Goal: Information Seeking & Learning: Understand process/instructions

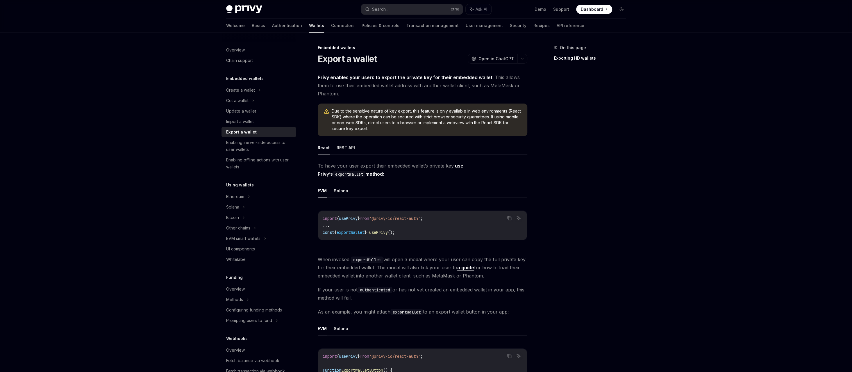
click at [370, 112] on span "Due to the sensitive nature of key export, this feature is only available in we…" at bounding box center [427, 119] width 190 height 23
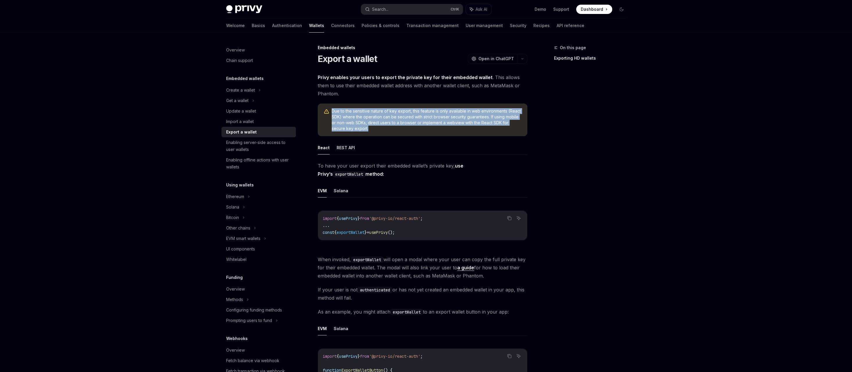
click at [370, 112] on span "Due to the sensitive nature of key export, this feature is only available in we…" at bounding box center [427, 119] width 190 height 23
click at [434, 119] on span "Due to the sensitive nature of key export, this feature is only available in we…" at bounding box center [427, 119] width 190 height 23
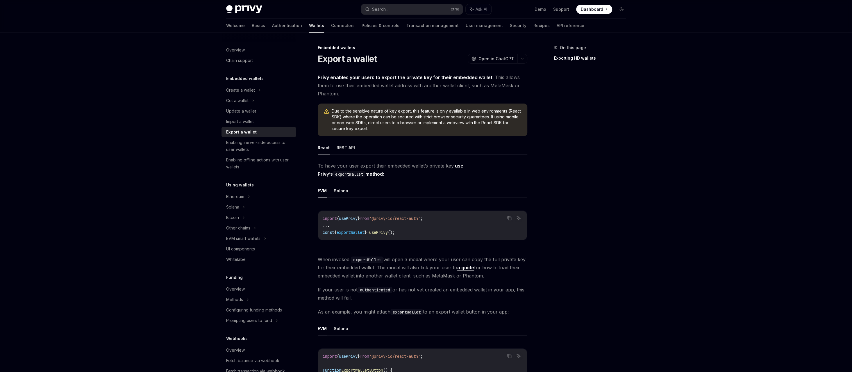
click at [401, 117] on span "Due to the sensitive nature of key export, this feature is only available in we…" at bounding box center [427, 119] width 190 height 23
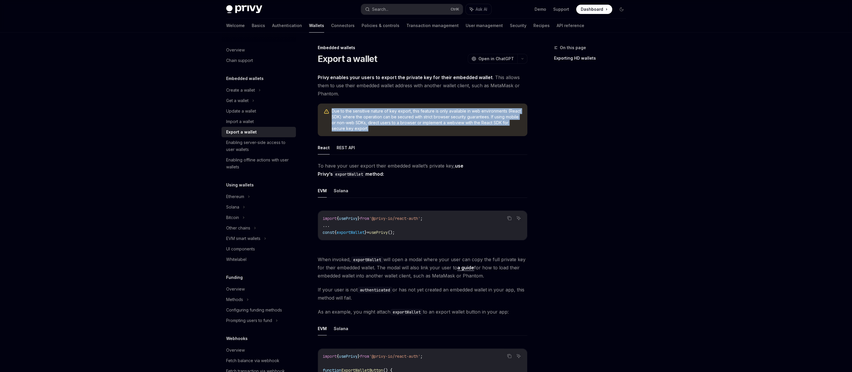
click at [401, 117] on span "Due to the sensitive nature of key export, this feature is only available in we…" at bounding box center [427, 119] width 190 height 23
click at [384, 118] on span "Due to the sensitive nature of key export, this feature is only available in we…" at bounding box center [427, 119] width 190 height 23
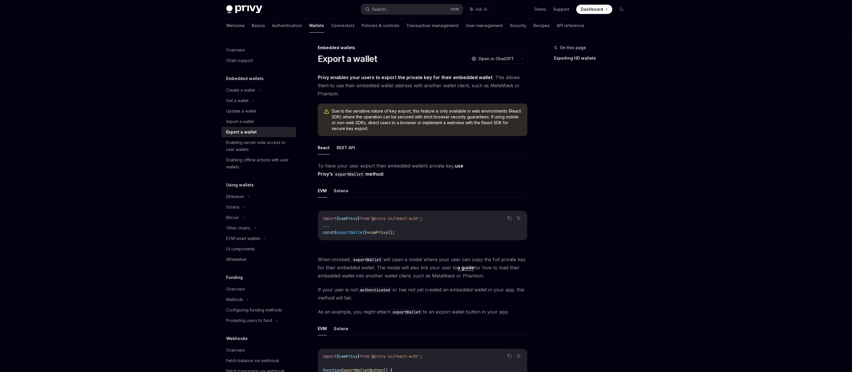
click at [384, 126] on span "Due to the sensitive nature of key export, this feature is only available in we…" at bounding box center [427, 119] width 190 height 23
click at [390, 121] on span "Due to the sensitive nature of key export, this feature is only available in we…" at bounding box center [427, 119] width 190 height 23
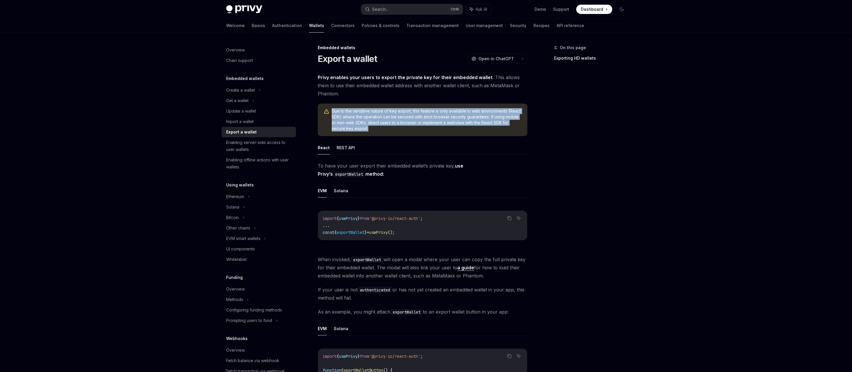
click at [390, 121] on span "Due to the sensitive nature of key export, this feature is only available in we…" at bounding box center [427, 119] width 190 height 23
click at [415, 120] on span "Due to the sensitive nature of key export, this feature is only available in we…" at bounding box center [427, 119] width 190 height 23
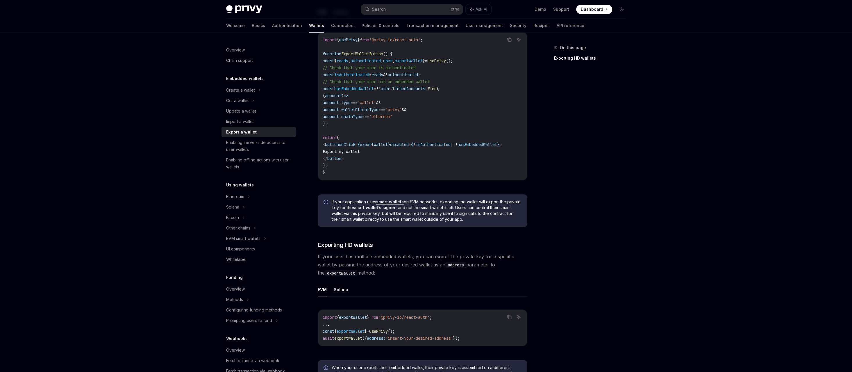
scroll to position [320, 0]
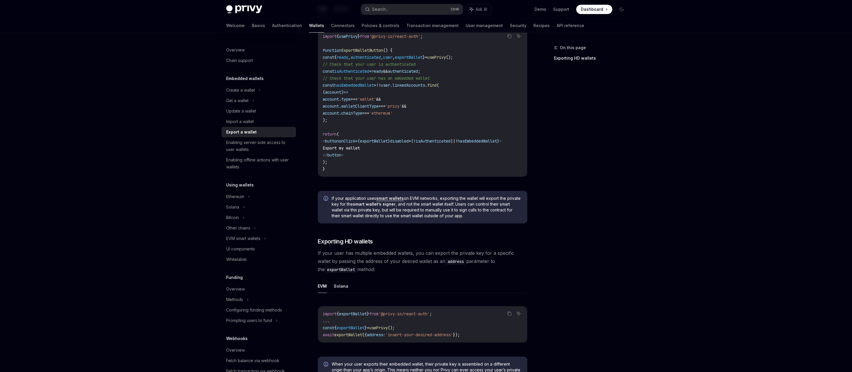
drag, startPoint x: 387, startPoint y: 178, endPoint x: 412, endPoint y: 175, distance: 24.9
click at [411, 175] on div "Copy Ask AI import { usePrivy } from '@privy-io/react-auth' ; function ExportWa…" at bounding box center [423, 104] width 210 height 163
click at [368, 197] on span "If your application uses smart wallets on EVM networks, exporting the wallet wi…" at bounding box center [427, 206] width 190 height 23
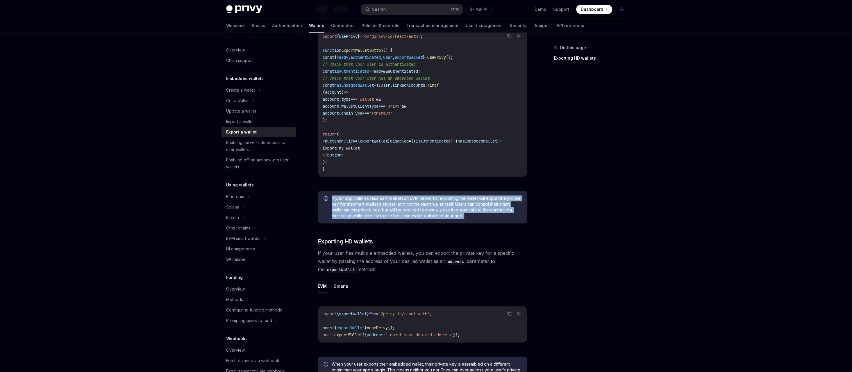
click at [368, 197] on span "If your application uses smart wallets on EVM networks, exporting the wallet wi…" at bounding box center [427, 206] width 190 height 23
click at [336, 196] on div "If your application uses smart wallets on EVM networks, exporting the wallet wi…" at bounding box center [423, 207] width 210 height 33
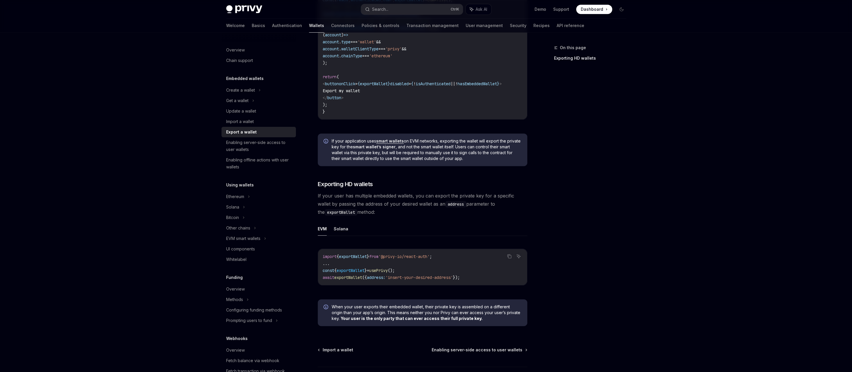
scroll to position [378, 0]
drag, startPoint x: 364, startPoint y: 149, endPoint x: 415, endPoint y: 150, distance: 51.4
click at [415, 150] on span "If your application uses smart wallets on EVM networks, exporting the wallet wi…" at bounding box center [427, 148] width 190 height 23
drag, startPoint x: 412, startPoint y: 148, endPoint x: 475, endPoint y: 142, distance: 63.6
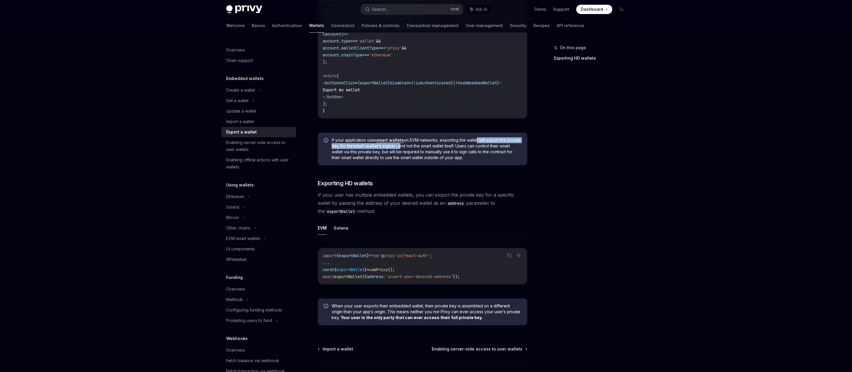
click at [475, 142] on span "If your application uses smart wallets on EVM networks, exporting the wallet wi…" at bounding box center [427, 148] width 190 height 23
click at [479, 147] on span "If your application uses smart wallets on EVM networks, exporting the wallet wi…" at bounding box center [427, 148] width 190 height 23
click at [499, 147] on span "If your application uses smart wallets on EVM networks, exporting the wallet wi…" at bounding box center [427, 148] width 190 height 23
drag, startPoint x: 470, startPoint y: 149, endPoint x: 492, endPoint y: 151, distance: 21.6
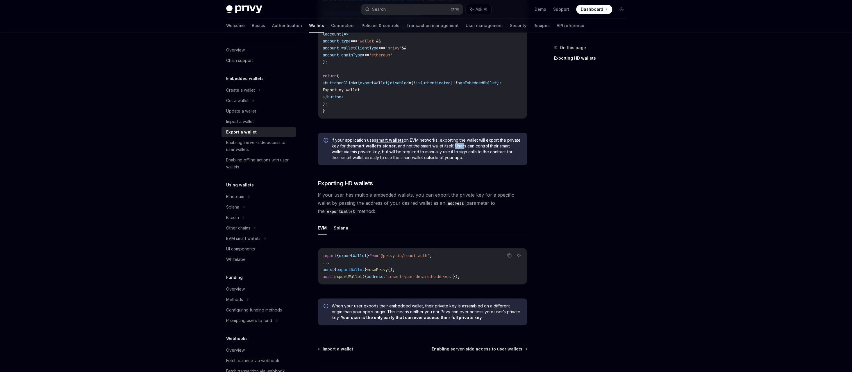
click at [479, 150] on span "If your application uses smart wallets on EVM networks, exporting the wallet wi…" at bounding box center [427, 148] width 190 height 23
click at [492, 151] on span "If your application uses smart wallets on EVM networks, exporting the wallet wi…" at bounding box center [427, 148] width 190 height 23
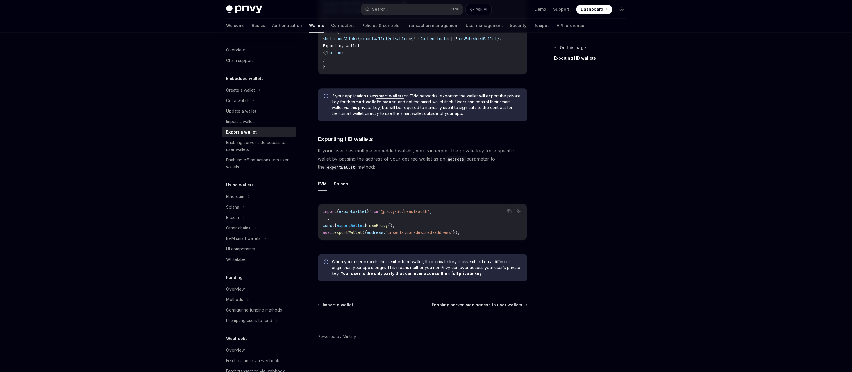
scroll to position [422, 0]
drag, startPoint x: 377, startPoint y: 153, endPoint x: 416, endPoint y: 151, distance: 39.3
click at [416, 151] on span "If your user has multiple embedded wallets, you can export the private key for …" at bounding box center [423, 158] width 210 height 24
drag, startPoint x: 452, startPoint y: 151, endPoint x: 486, endPoint y: 153, distance: 33.4
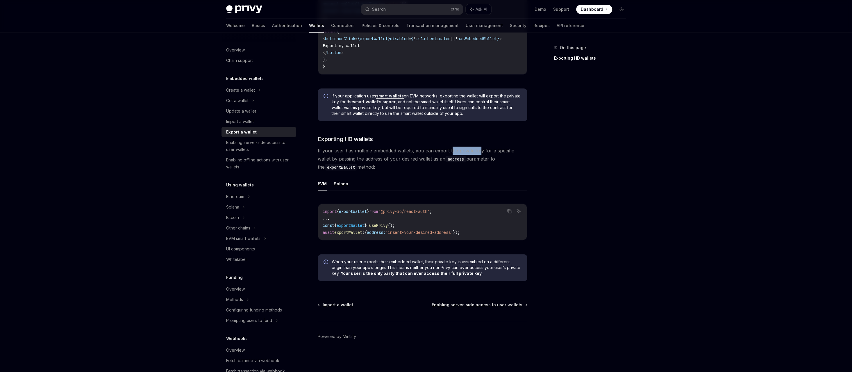
click at [482, 153] on span "If your user has multiple embedded wallets, you can export the private key for …" at bounding box center [423, 158] width 210 height 24
click at [489, 153] on span "If your user has multiple embedded wallets, you can export the private key for …" at bounding box center [423, 158] width 210 height 24
drag, startPoint x: 512, startPoint y: 151, endPoint x: 527, endPoint y: 151, distance: 15.4
click at [520, 151] on span "If your user has multiple embedded wallets, you can export the private key for …" at bounding box center [423, 158] width 210 height 24
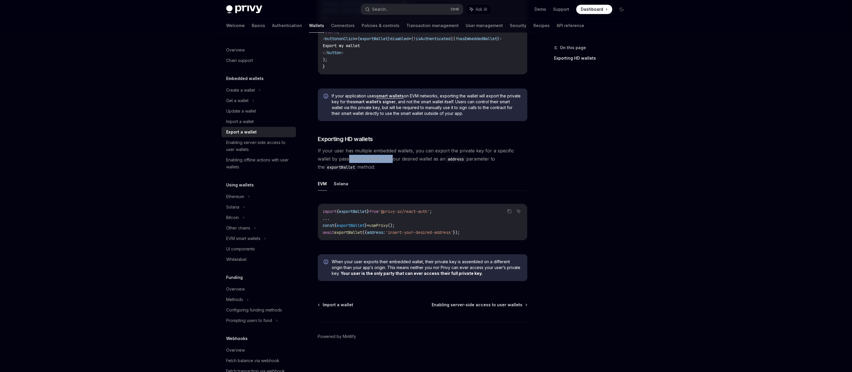
drag, startPoint x: 343, startPoint y: 161, endPoint x: 393, endPoint y: 157, distance: 51.0
click at [382, 158] on span "If your user has multiple embedded wallets, you can export the private key for …" at bounding box center [423, 158] width 210 height 24
click at [394, 157] on span "If your user has multiple embedded wallets, you can export the private key for …" at bounding box center [423, 158] width 210 height 24
drag, startPoint x: 443, startPoint y: 158, endPoint x: 451, endPoint y: 158, distance: 8.1
click at [445, 158] on span "If your user has multiple embedded wallets, you can export the private key for …" at bounding box center [423, 158] width 210 height 24
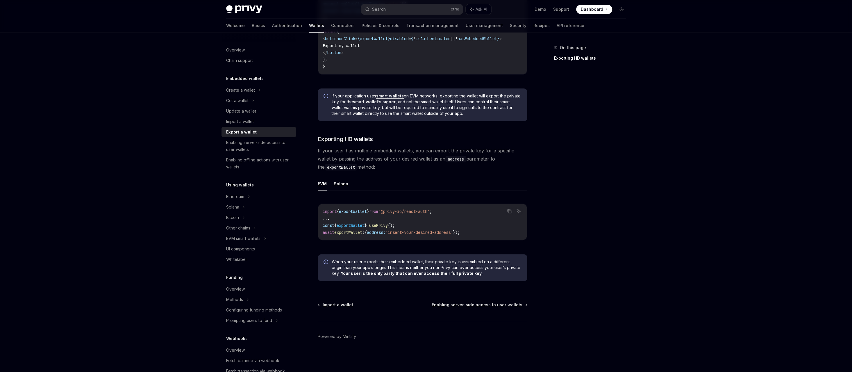
click at [451, 158] on code "address" at bounding box center [455, 159] width 21 height 6
click at [342, 181] on button "Solana" at bounding box center [341, 184] width 15 height 14
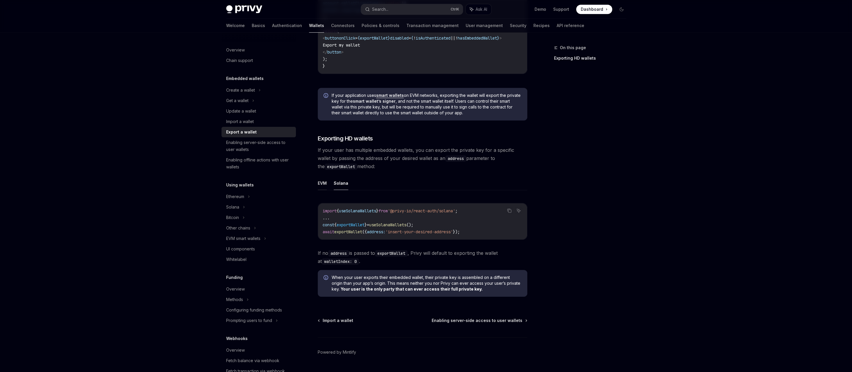
click at [325, 184] on button "EVM" at bounding box center [322, 183] width 9 height 14
type textarea "*"
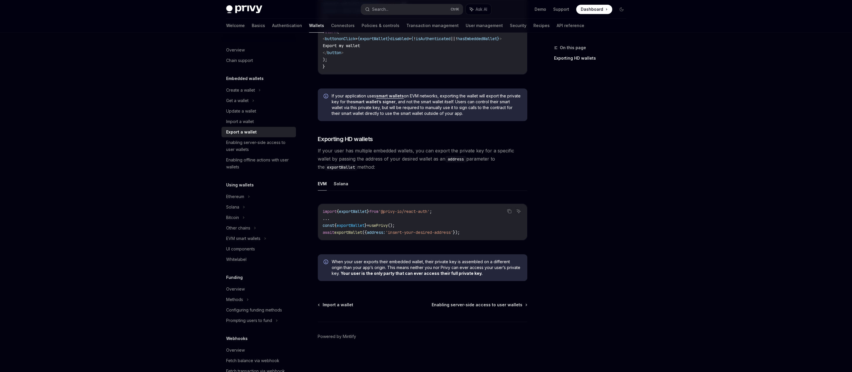
click at [428, 232] on span "'insert-your-desired-address'" at bounding box center [418, 232] width 67 height 5
click at [454, 242] on div "Copy Ask AI import { exportWallet } from '@privy-io/react-auth' ; ... const { e…" at bounding box center [423, 224] width 210 height 52
click at [381, 148] on span "If your user has multiple embedded wallets, you can export the private key for …" at bounding box center [423, 158] width 210 height 24
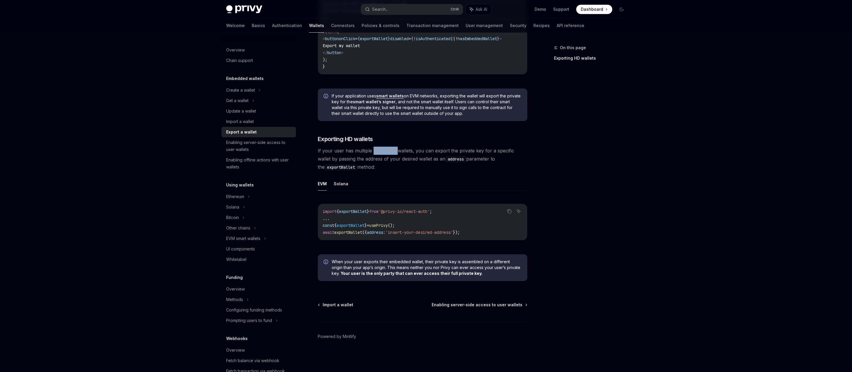
click at [381, 148] on span "If your user has multiple embedded wallets, you can export the private key for …" at bounding box center [423, 158] width 210 height 24
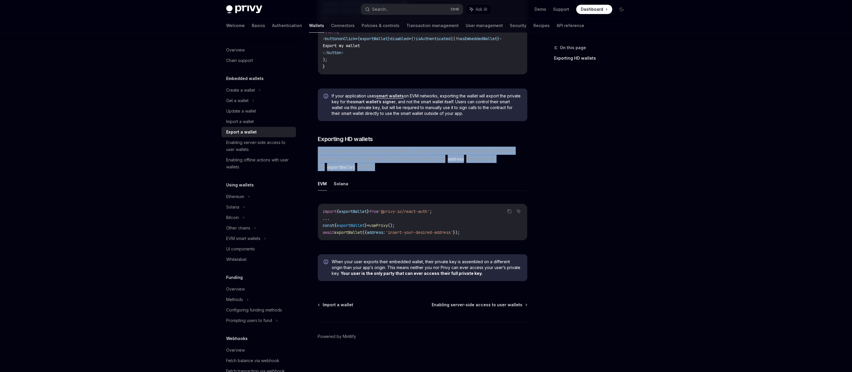
click at [381, 148] on span "If your user has multiple embedded wallets, you can export the private key for …" at bounding box center [423, 158] width 210 height 24
click at [367, 155] on span "If your user has multiple embedded wallets, you can export the private key for …" at bounding box center [423, 158] width 210 height 24
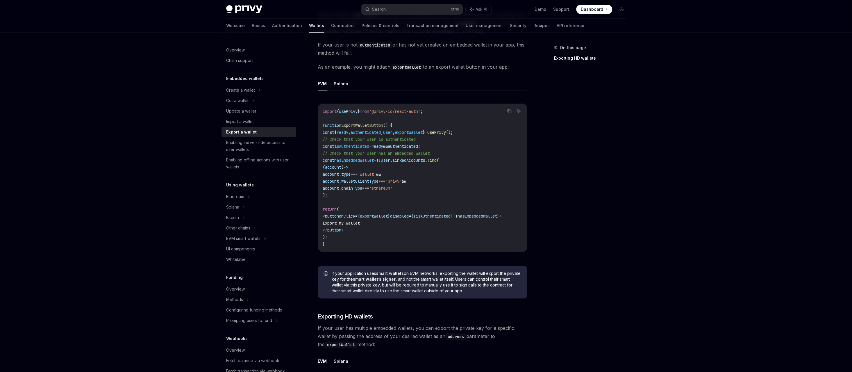
scroll to position [248, 0]
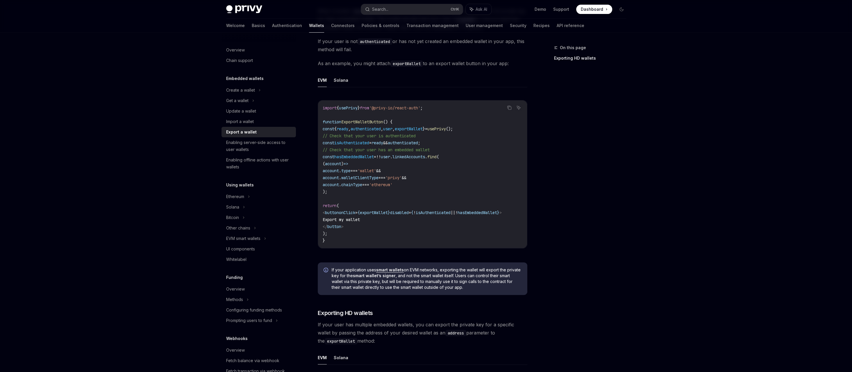
click at [380, 148] on span "// Check that your user has an embedded wallet" at bounding box center [376, 149] width 107 height 5
click at [421, 150] on span "// Check that your user has an embedded wallet" at bounding box center [376, 149] width 107 height 5
click at [350, 156] on span "hasEmbeddedWallet" at bounding box center [354, 156] width 40 height 5
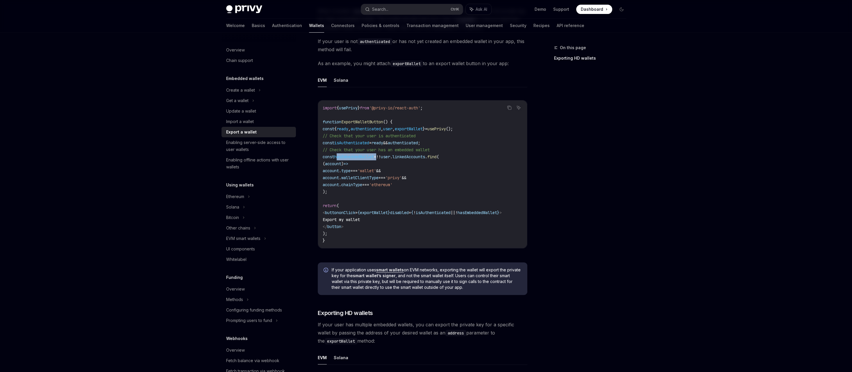
click at [350, 156] on span "hasEmbeddedWallet" at bounding box center [354, 156] width 40 height 5
click at [424, 183] on code "import { usePrivy } from '@privy-io/react-auth' ; function ExportWalletButton (…" at bounding box center [423, 173] width 200 height 139
click at [441, 183] on code "import { usePrivy } from '@privy-io/react-auth' ; function ExportWalletButton (…" at bounding box center [423, 173] width 200 height 139
drag, startPoint x: 424, startPoint y: 183, endPoint x: 345, endPoint y: 167, distance: 81.0
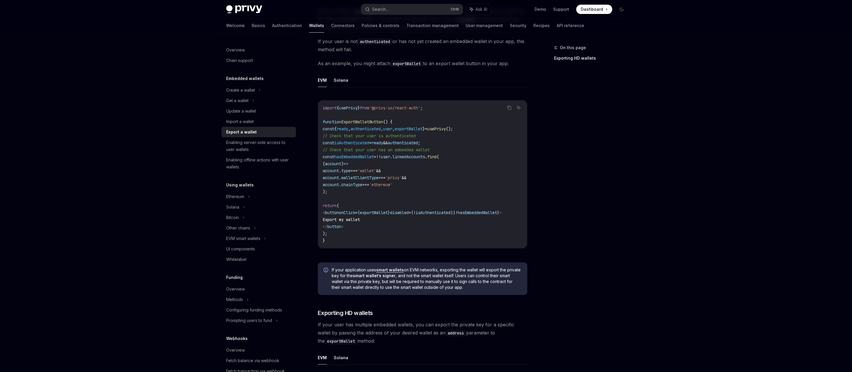
click at [345, 167] on code "import { usePrivy } from '@privy-io/react-auth' ; function ExportWalletButton (…" at bounding box center [423, 173] width 200 height 139
click at [339, 168] on span "account" at bounding box center [331, 170] width 16 height 5
drag, startPoint x: 368, startPoint y: 246, endPoint x: 391, endPoint y: 246, distance: 23.0
click at [391, 246] on div "import { usePrivy } from '@privy-io/react-auth' ; function ExportWalletButton (…" at bounding box center [422, 174] width 209 height 148
drag, startPoint x: 392, startPoint y: 251, endPoint x: 417, endPoint y: 250, distance: 25.0
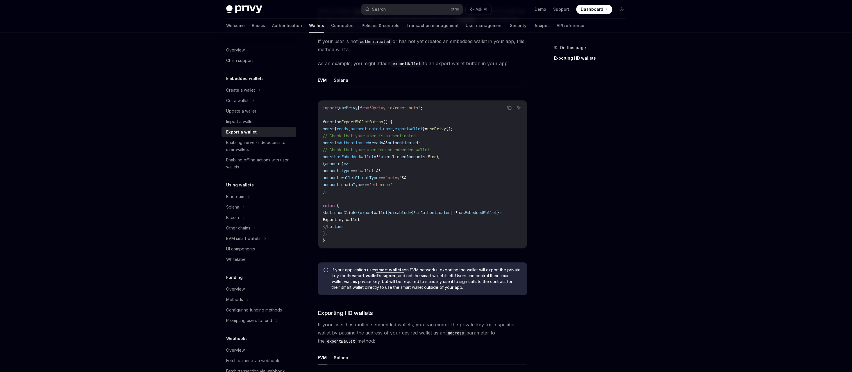
click at [417, 250] on div "Copy Ask AI import { usePrivy } from '@privy-io/react-auth' ; function ExportWa…" at bounding box center [423, 175] width 210 height 163
drag, startPoint x: 417, startPoint y: 250, endPoint x: 431, endPoint y: 248, distance: 13.4
click at [431, 248] on div "Copy Ask AI import { usePrivy } from '@privy-io/react-auth' ; function ExportWa…" at bounding box center [423, 175] width 210 height 163
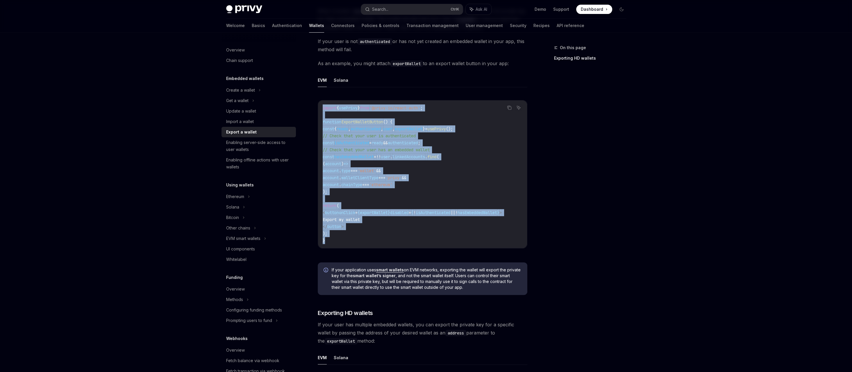
drag, startPoint x: 434, startPoint y: 246, endPoint x: 321, endPoint y: 107, distance: 179.5
click at [321, 107] on div "import { usePrivy } from '@privy-io/react-auth' ; function ExportWalletButton (…" at bounding box center [422, 174] width 209 height 148
copy code "import { usePrivy } from '@privy-io/react-auth' ; function ExportWalletButton (…"
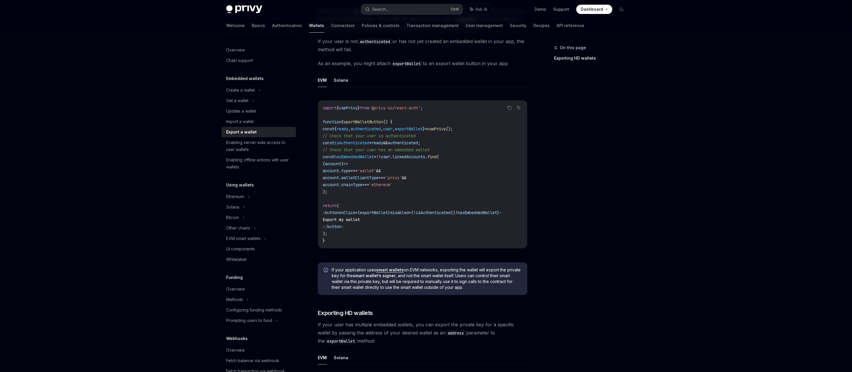
click at [456, 277] on span "If your application uses smart wallets on EVM networks, exporting the wallet wi…" at bounding box center [427, 278] width 190 height 23
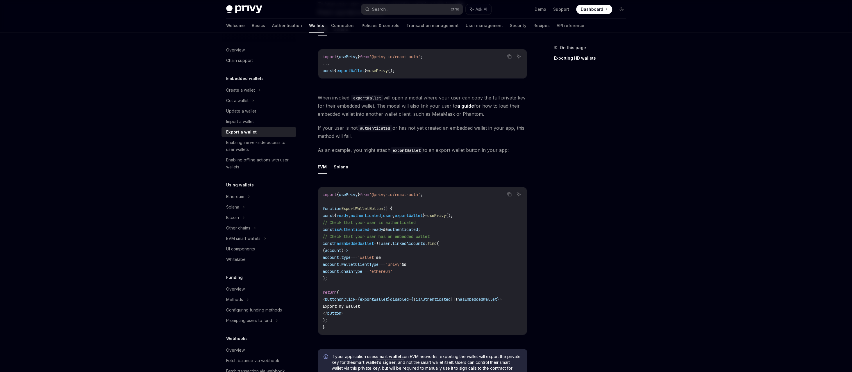
scroll to position [161, 0]
click at [388, 151] on span "As an example, you might attach exportWallet to an export wallet button in your…" at bounding box center [423, 150] width 210 height 8
click at [433, 148] on span "As an example, you might attach exportWallet to an export wallet button in your…" at bounding box center [423, 150] width 210 height 8
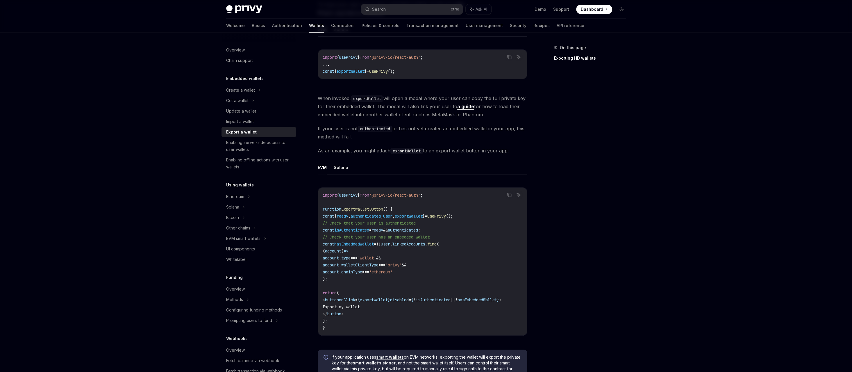
click at [345, 128] on span "If your user is not authenticated or has not yet created an embedded wallet in …" at bounding box center [423, 132] width 210 height 16
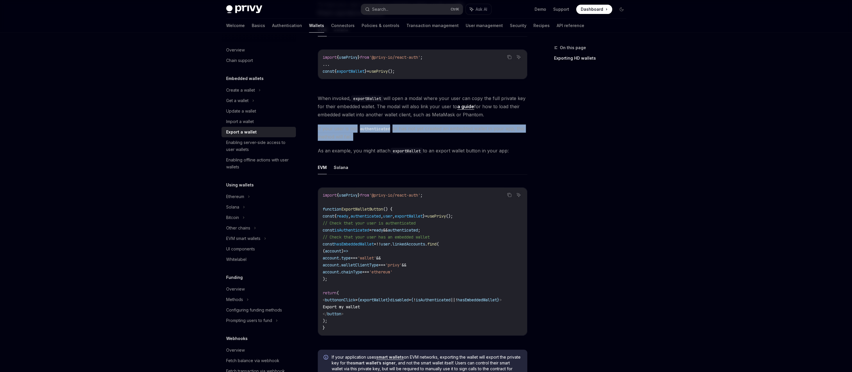
click at [345, 128] on span "If your user is not authenticated or has not yet created an embedded wallet in …" at bounding box center [423, 132] width 210 height 16
click at [376, 129] on code "authenticated" at bounding box center [374, 129] width 35 height 6
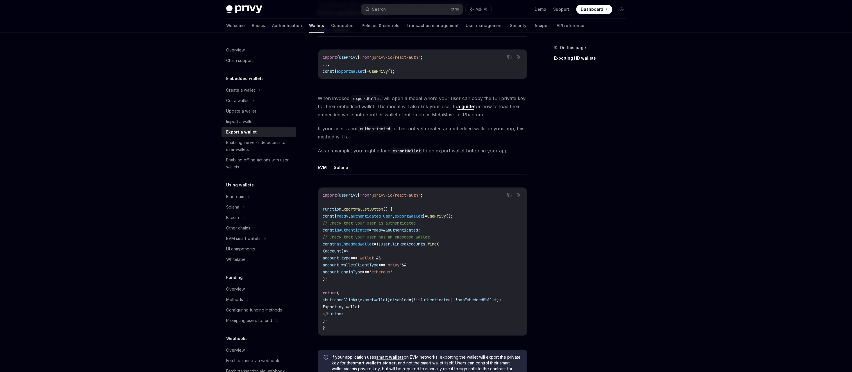
click at [359, 129] on code "authenticated" at bounding box center [374, 129] width 35 height 6
click at [408, 131] on span "If your user is not authenticated or has not yet created an embedded wallet in …" at bounding box center [423, 132] width 210 height 16
click at [411, 129] on span "If your user is not authenticated or has not yet created an embedded wallet in …" at bounding box center [423, 132] width 210 height 16
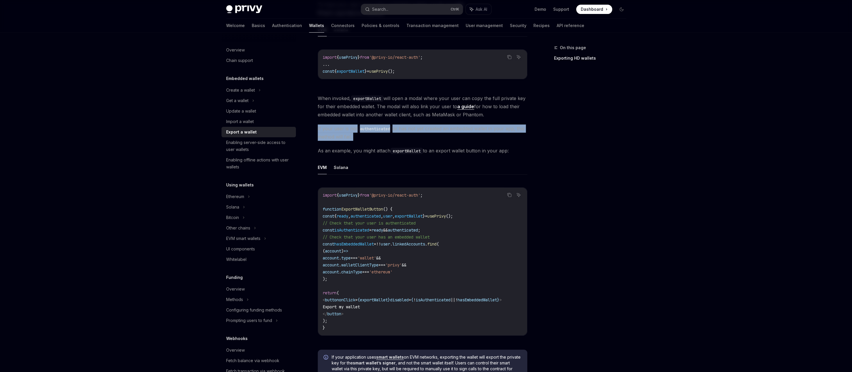
click at [411, 129] on span "If your user is not authenticated or has not yet created an embedded wallet in …" at bounding box center [423, 132] width 210 height 16
click at [373, 134] on span "If your user is not authenticated or has not yet created an embedded wallet in …" at bounding box center [423, 132] width 210 height 16
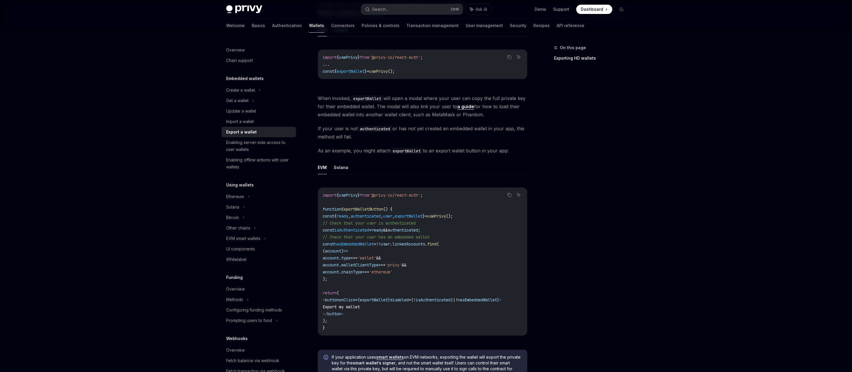
click at [379, 123] on div "To have your user export their embedded wallet’s private key, use Privy’s expor…" at bounding box center [423, 274] width 210 height 546
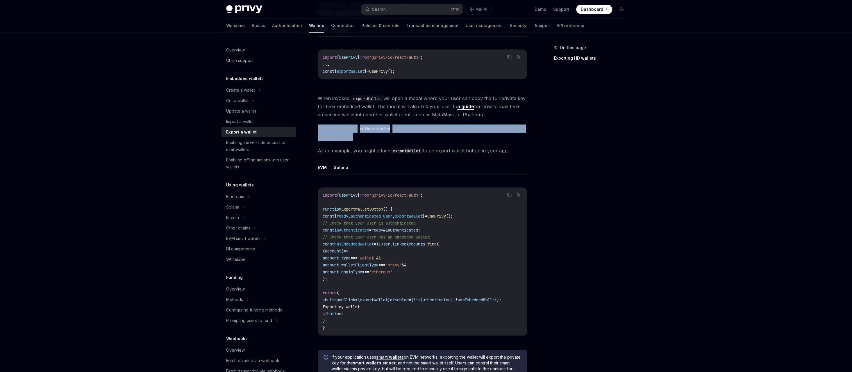
click at [379, 123] on div "To have your user export their embedded wallet’s private key, use Privy’s expor…" at bounding box center [423, 274] width 210 height 546
click at [443, 136] on span "If your user is not authenticated or has not yet created an embedded wallet in …" at bounding box center [423, 132] width 210 height 16
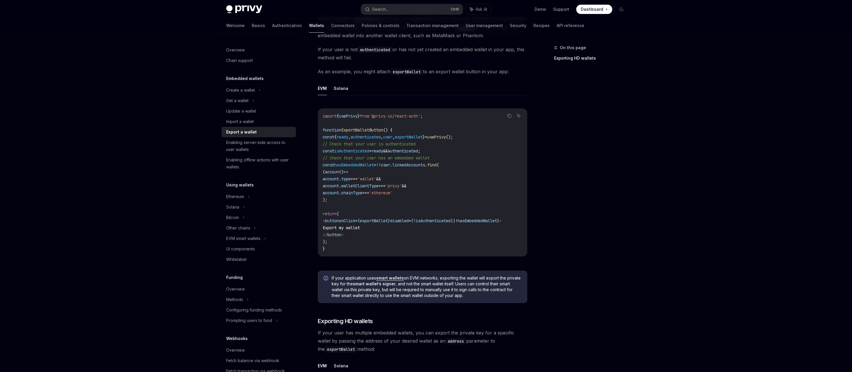
scroll to position [248, 0]
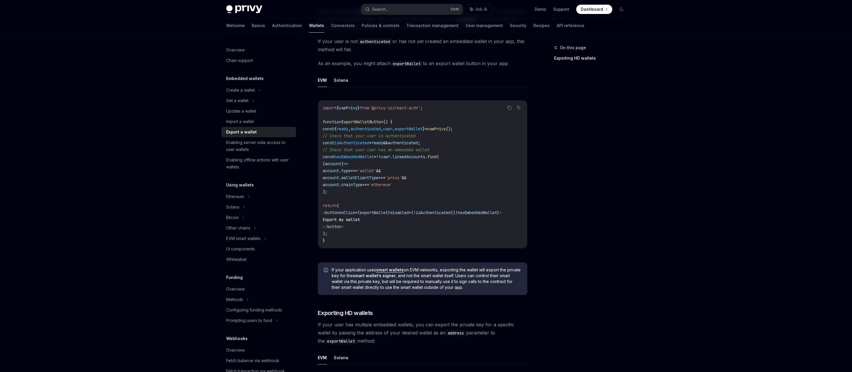
drag, startPoint x: 839, startPoint y: 0, endPoint x: 723, endPoint y: 190, distance: 222.3
click at [672, 178] on div "Privy Docs home page Search... Ctrl K Ask AI Demo Support Dashboard Dashboard S…" at bounding box center [426, 149] width 852 height 794
